Goal: Information Seeking & Learning: Learn about a topic

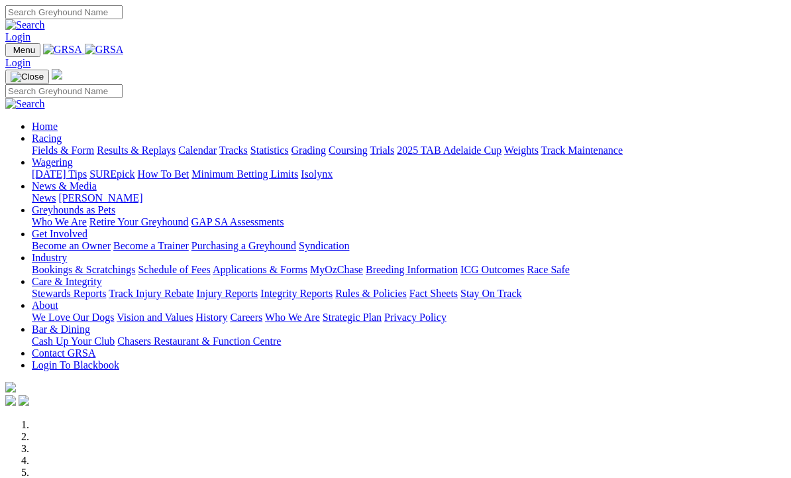
click at [62, 133] on link "Racing" at bounding box center [47, 138] width 30 height 11
click at [54, 145] on link "Fields & Form" at bounding box center [63, 150] width 62 height 11
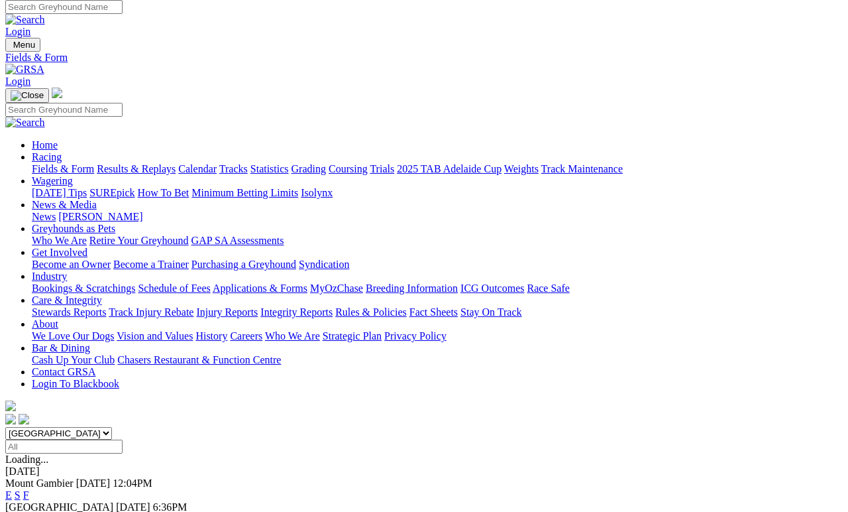
scroll to position [5, 0]
click at [12, 511] on link "E" at bounding box center [8, 518] width 7 height 11
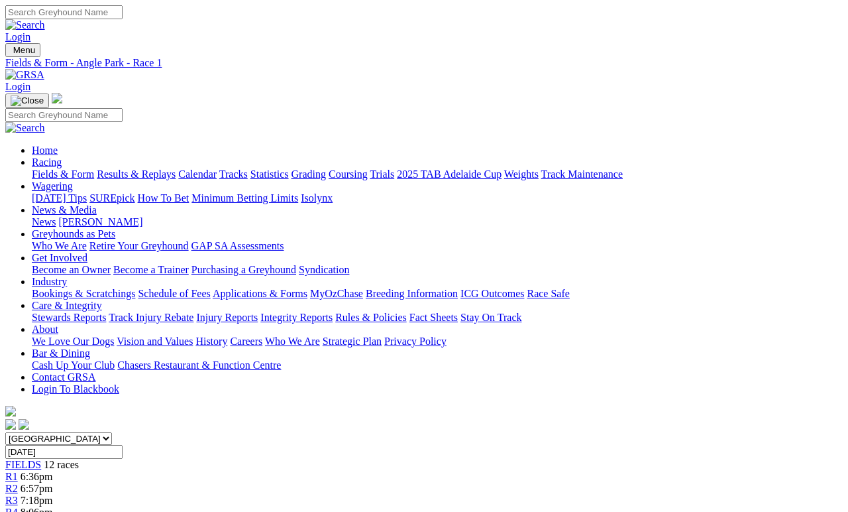
click at [18, 477] on span "R4" at bounding box center [11, 511] width 13 height 11
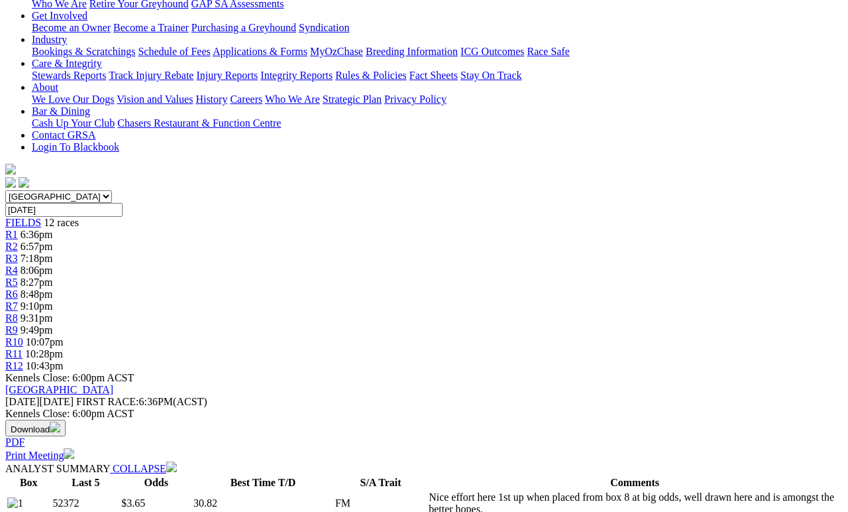
scroll to position [247, 0]
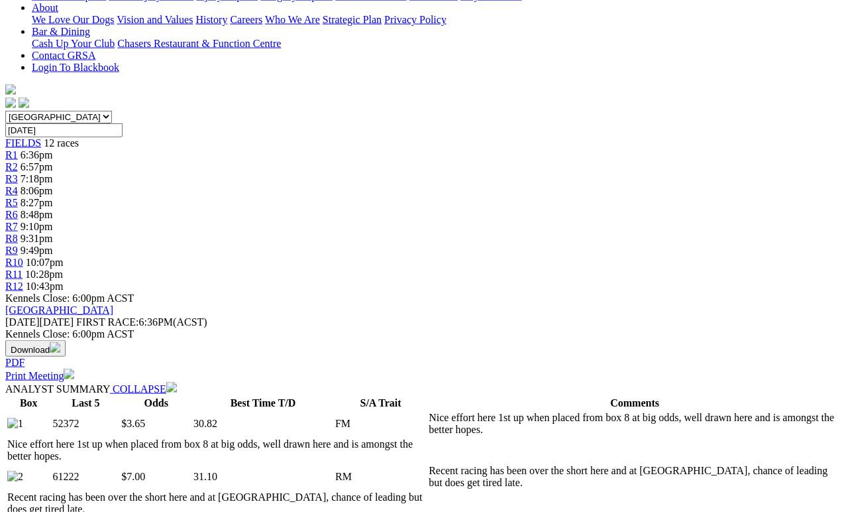
scroll to position [322, 0]
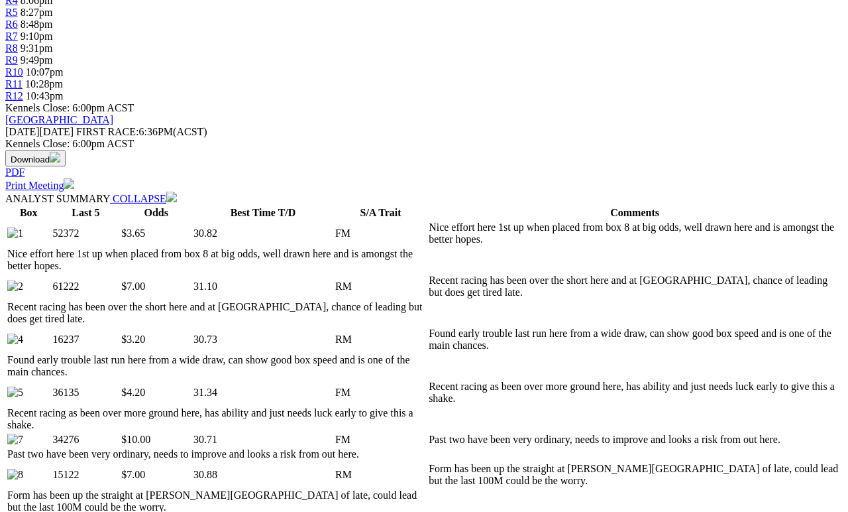
scroll to position [513, 0]
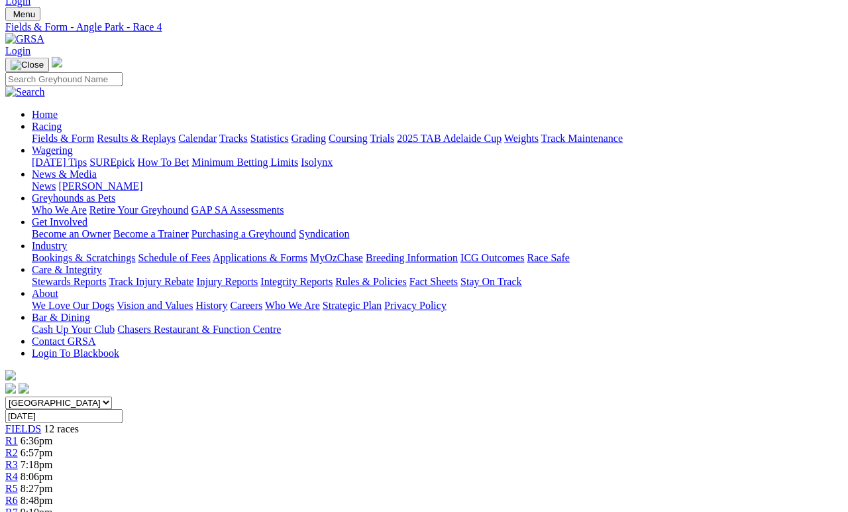
scroll to position [36, 0]
click at [18, 470] on span "R4" at bounding box center [11, 475] width 13 height 11
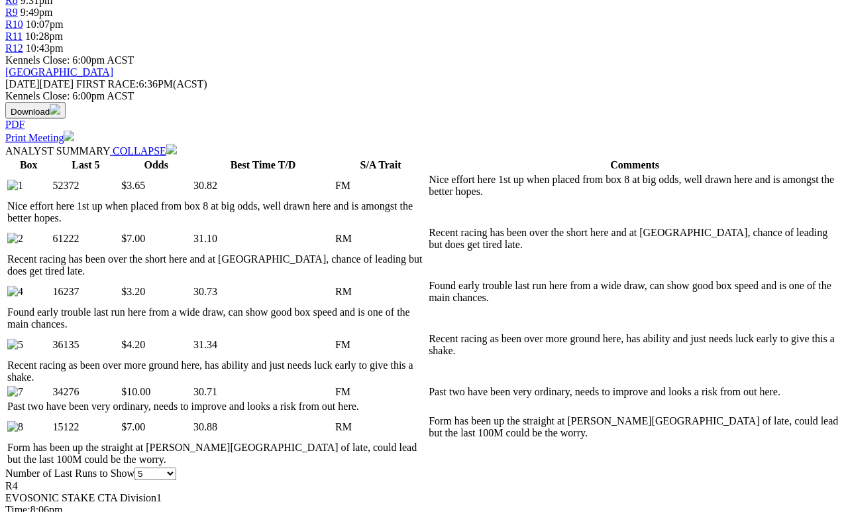
scroll to position [560, 0]
